Goal: Navigation & Orientation: Find specific page/section

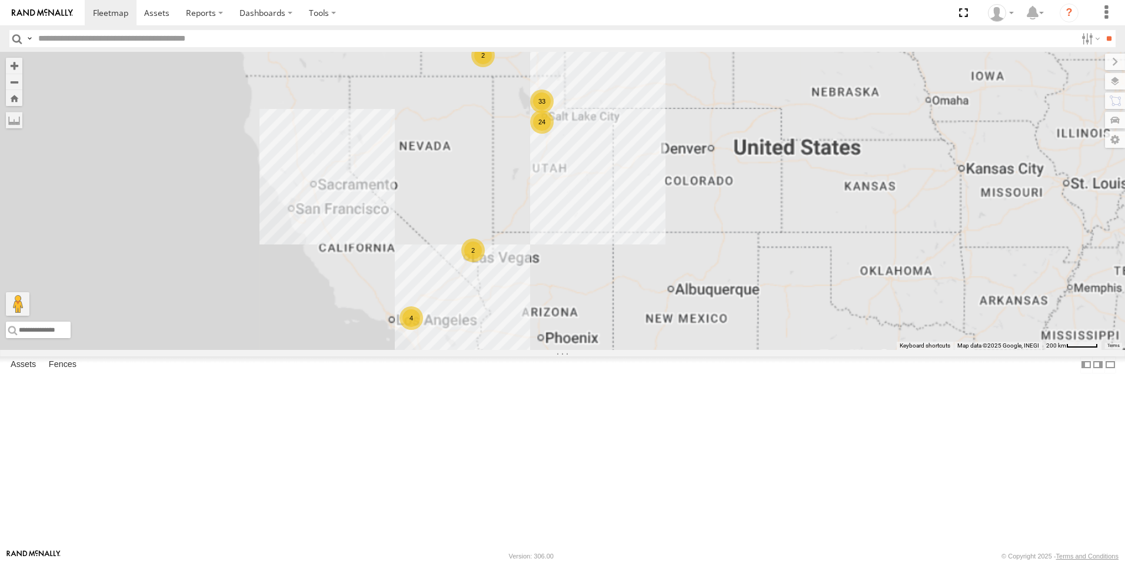
select select "**********"
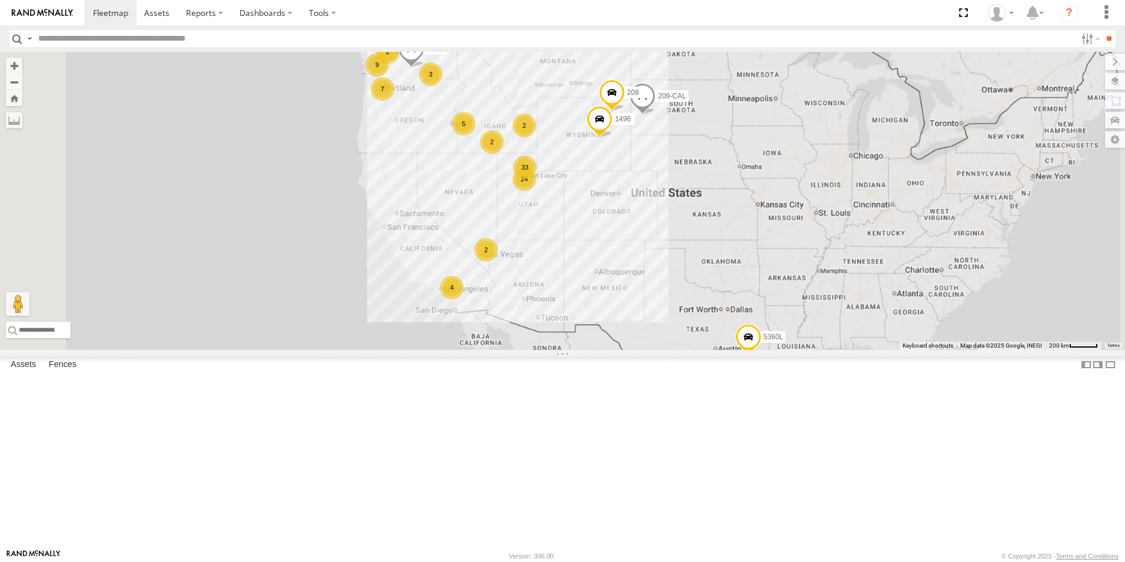
click at [537, 179] on div "33" at bounding box center [525, 167] width 24 height 24
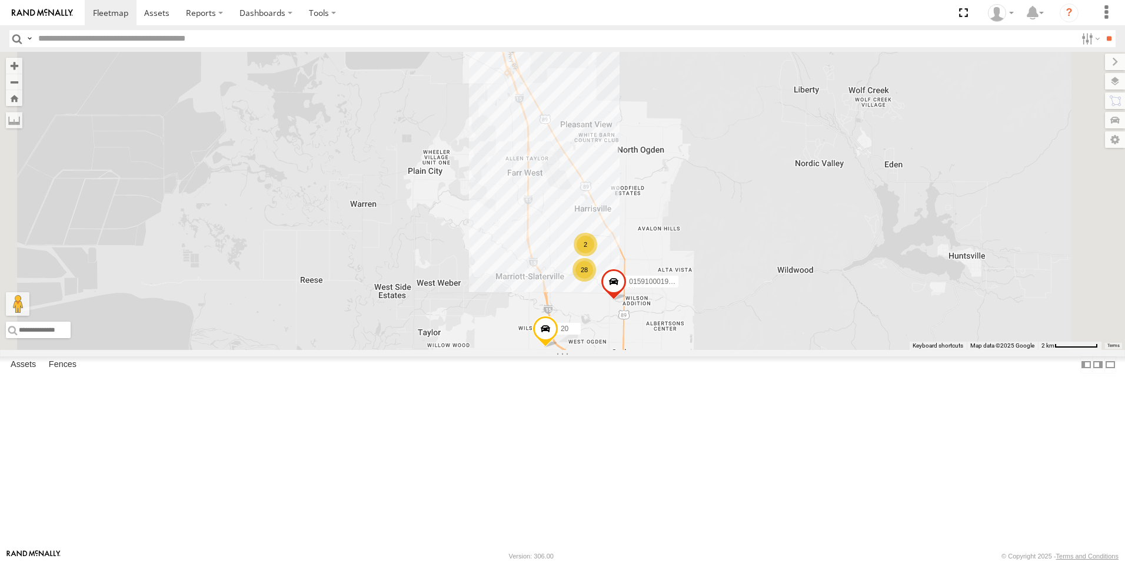
click at [524, 54] on span at bounding box center [511, 38] width 26 height 32
click at [527, 41] on label at bounding box center [515, 36] width 23 height 8
type input "**********"
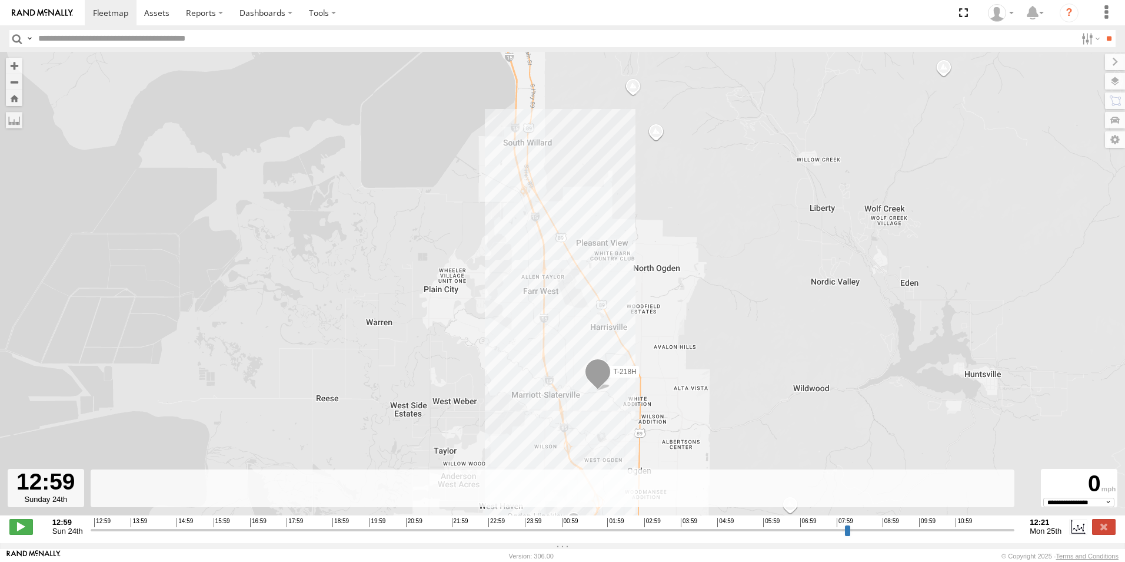
click at [597, 378] on span at bounding box center [598, 374] width 26 height 32
click at [449, 362] on div "T-218H T-218H All Assets API Willard 41.2536 , -111.99448 0 12:21:56 08/25/2025" at bounding box center [562, 290] width 1125 height 476
click at [101, 10] on span at bounding box center [110, 12] width 35 height 11
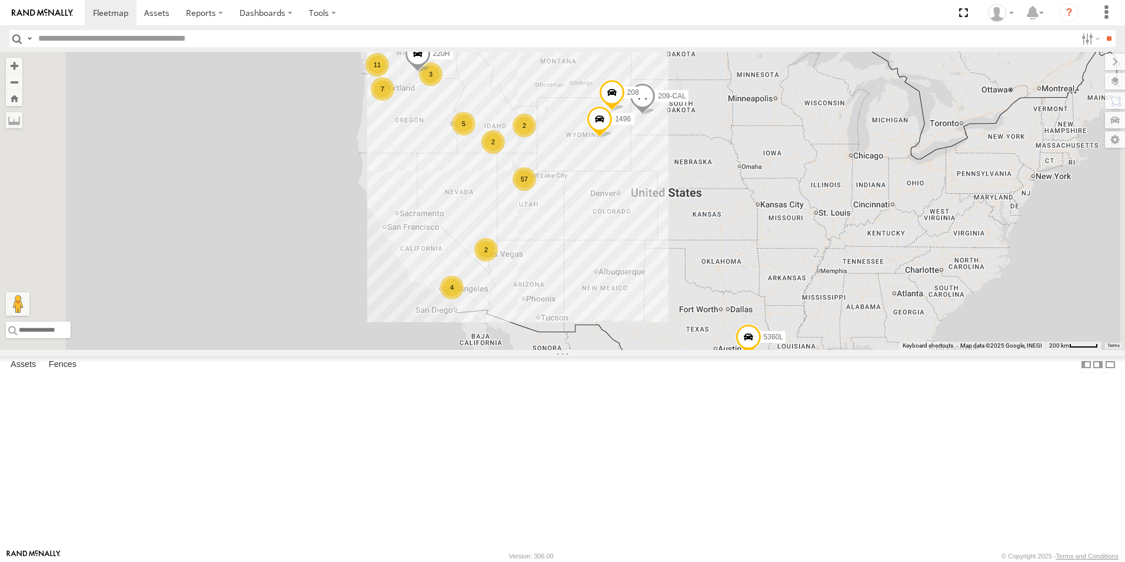
click at [0, 0] on div "All Assets" at bounding box center [0, 0] width 0 height 0
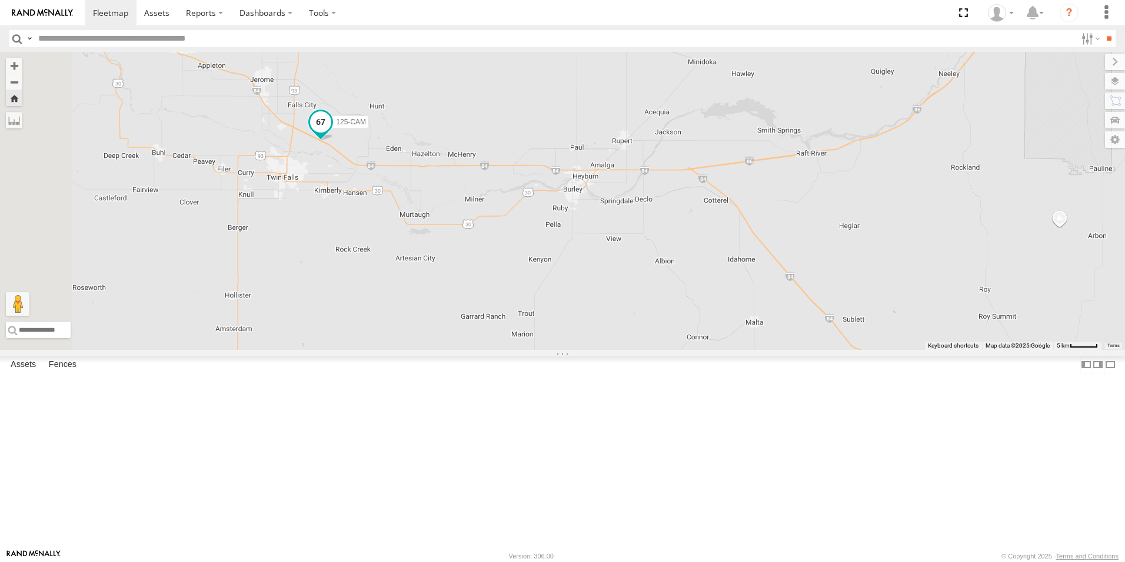
click at [331, 132] on span at bounding box center [320, 121] width 21 height 21
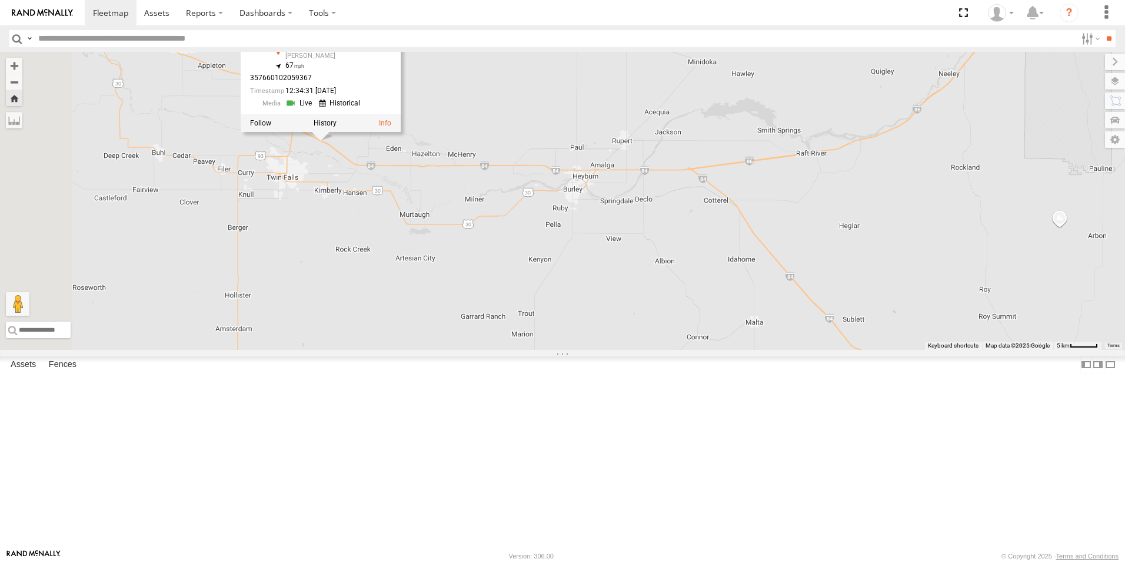
click at [466, 350] on div "125-CAM 125-CAM All Assets I-84 [PERSON_NAME] 42.61885 , -114.381 67 3576601020…" at bounding box center [562, 201] width 1125 height 298
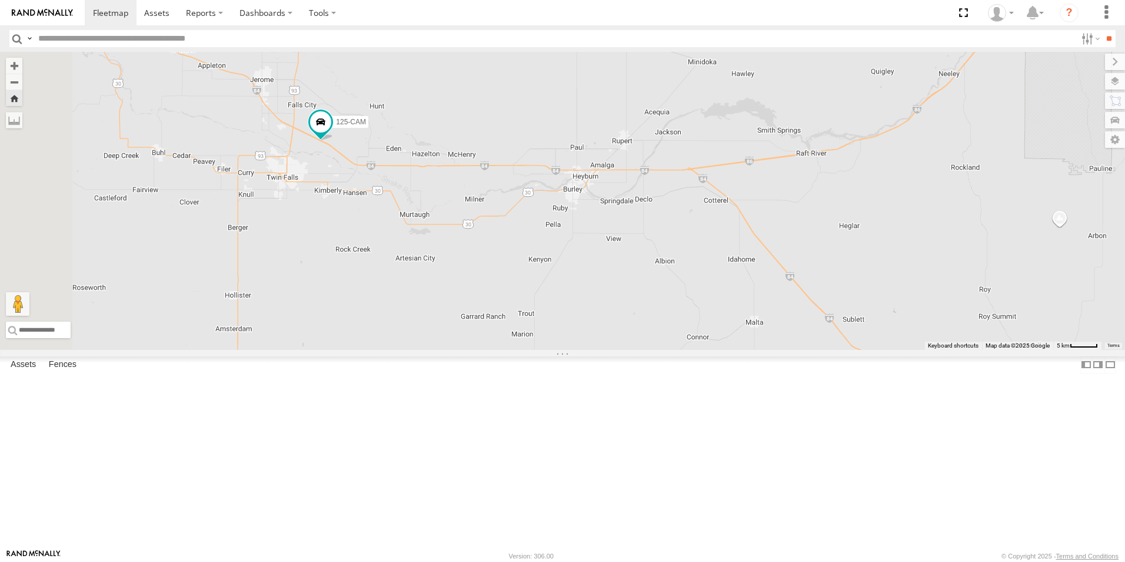
click at [0, 0] on div "126-CAM" at bounding box center [0, 0] width 0 height 0
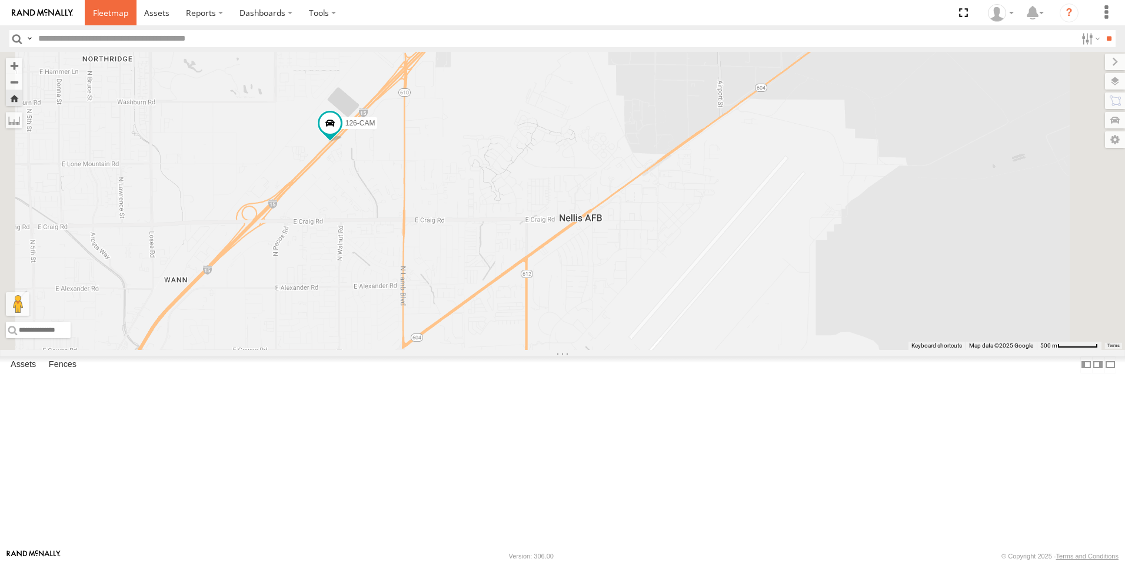
click at [103, 12] on span at bounding box center [110, 12] width 35 height 11
